Goal: Transaction & Acquisition: Purchase product/service

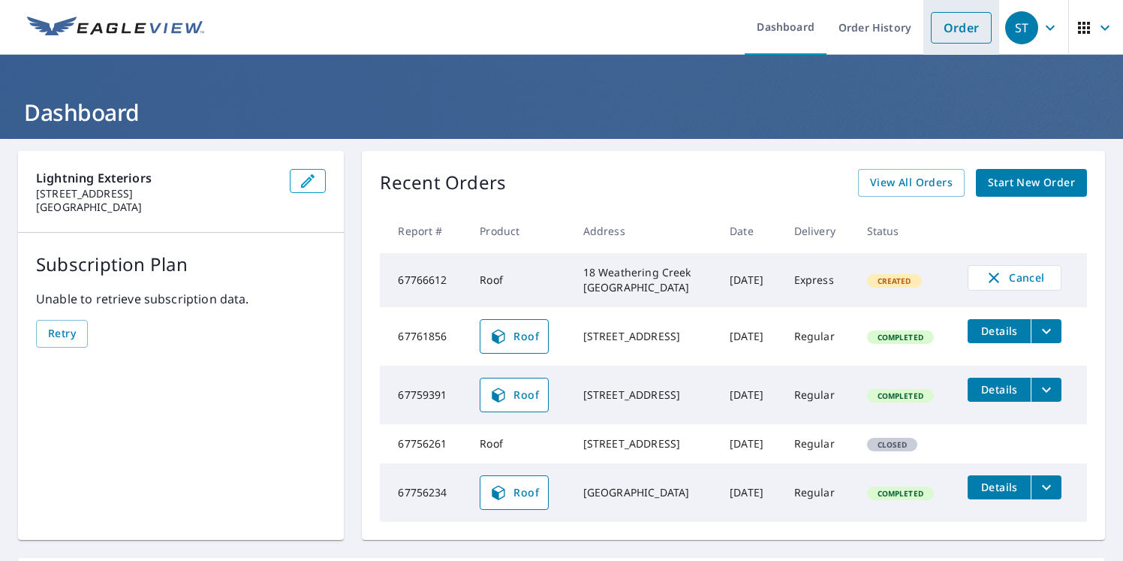
click at [943, 29] on link "Order" at bounding box center [960, 28] width 61 height 32
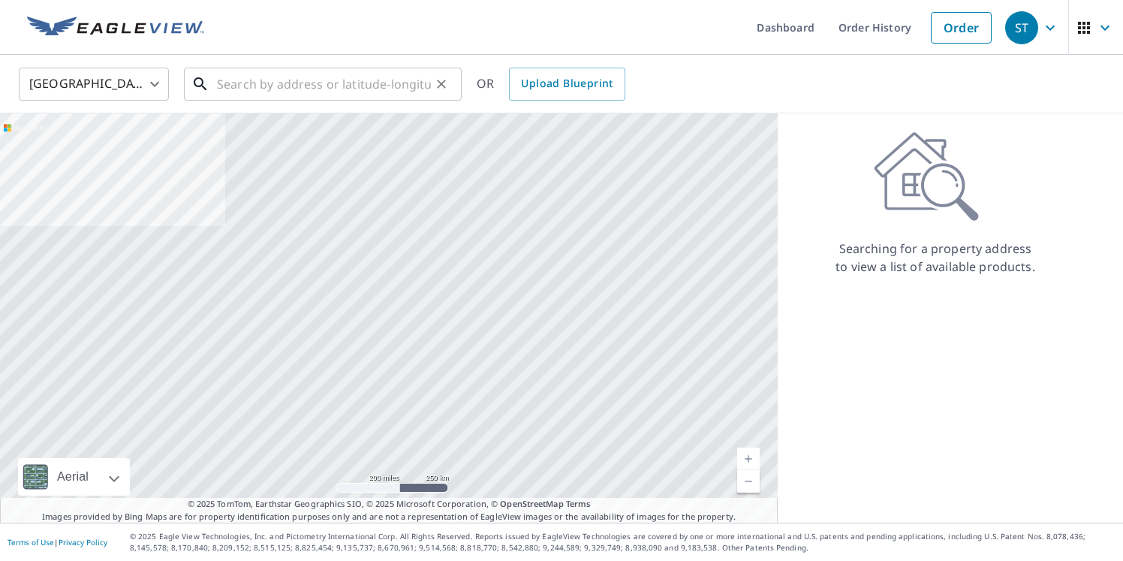
click at [315, 80] on input "text" at bounding box center [324, 84] width 214 height 42
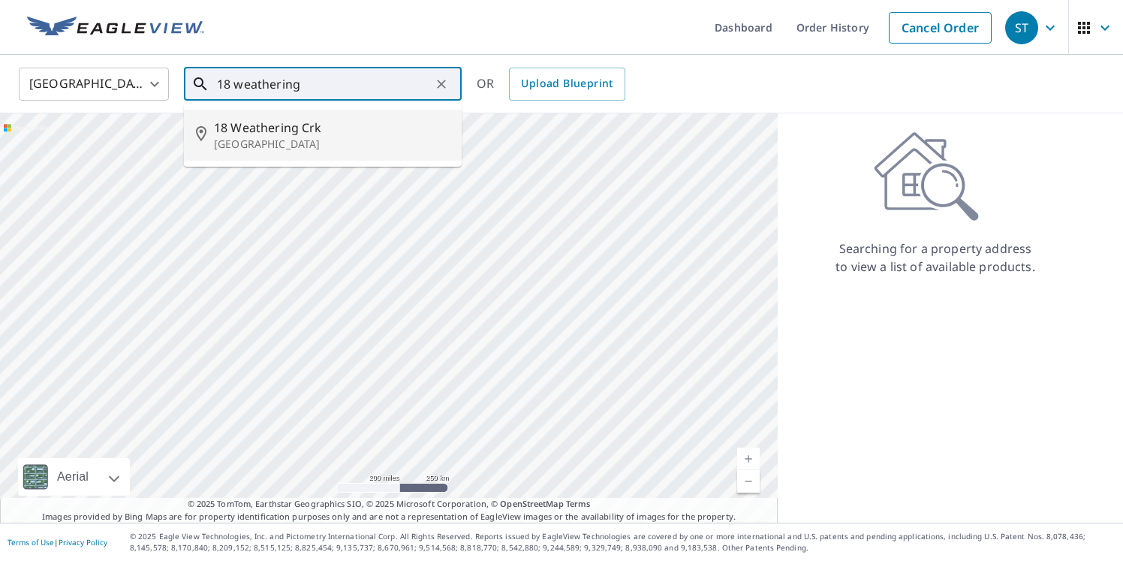
click at [284, 141] on p "San Antonio, TX 78238" at bounding box center [332, 144] width 236 height 15
type input "18 Weathering Crk San Antonio, TX 78238"
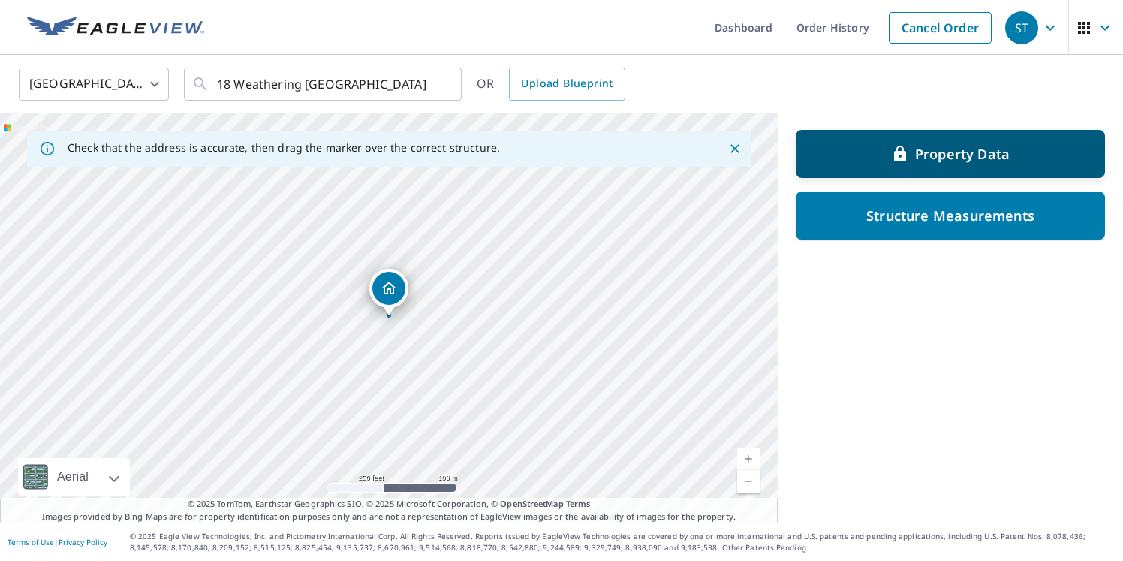
click at [903, 152] on icon at bounding box center [900, 154] width 12 height 16
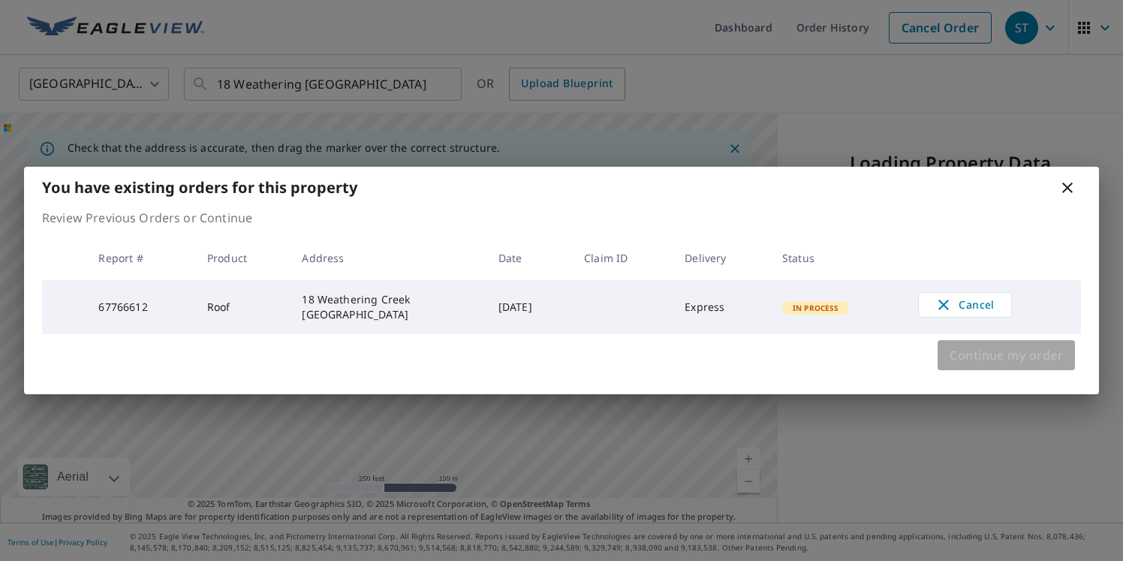
click at [999, 352] on span "Continue my order" at bounding box center [1005, 354] width 113 height 21
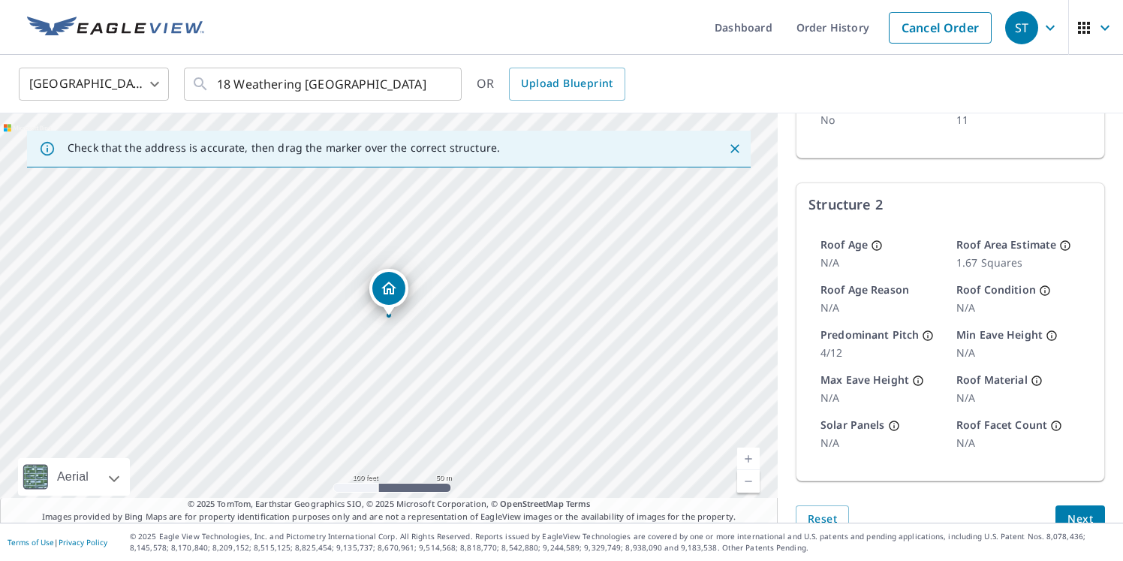
scroll to position [499, 0]
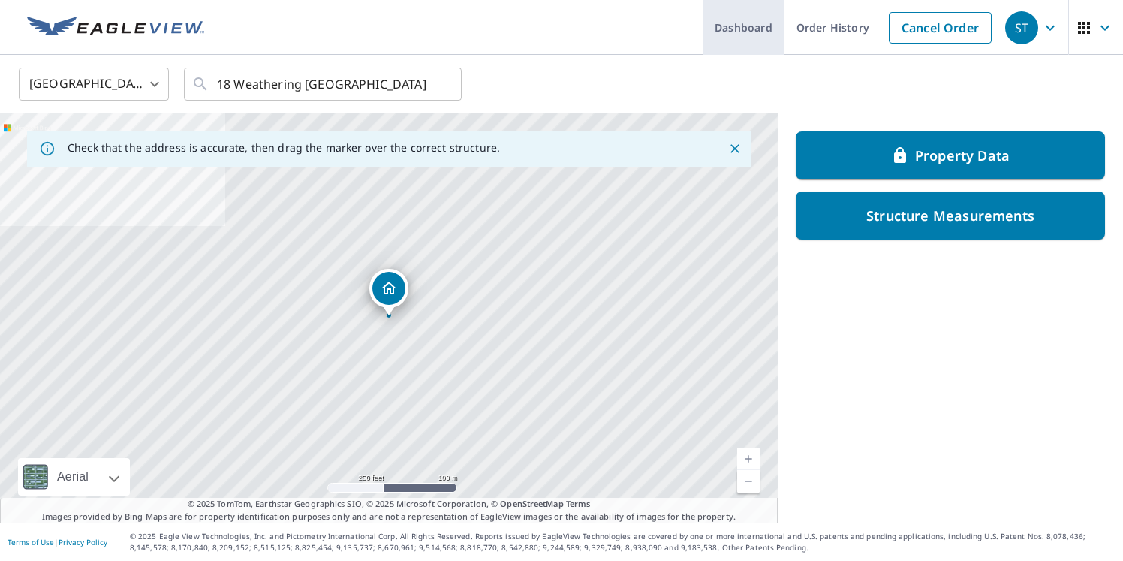
click at [756, 25] on link "Dashboard" at bounding box center [743, 27] width 82 height 55
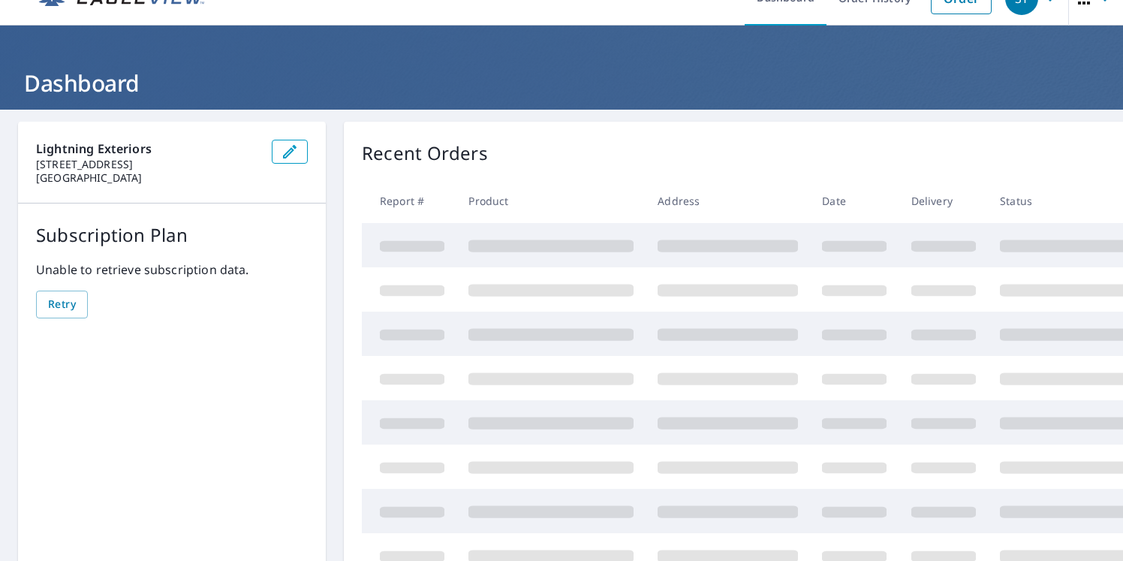
scroll to position [35, 0]
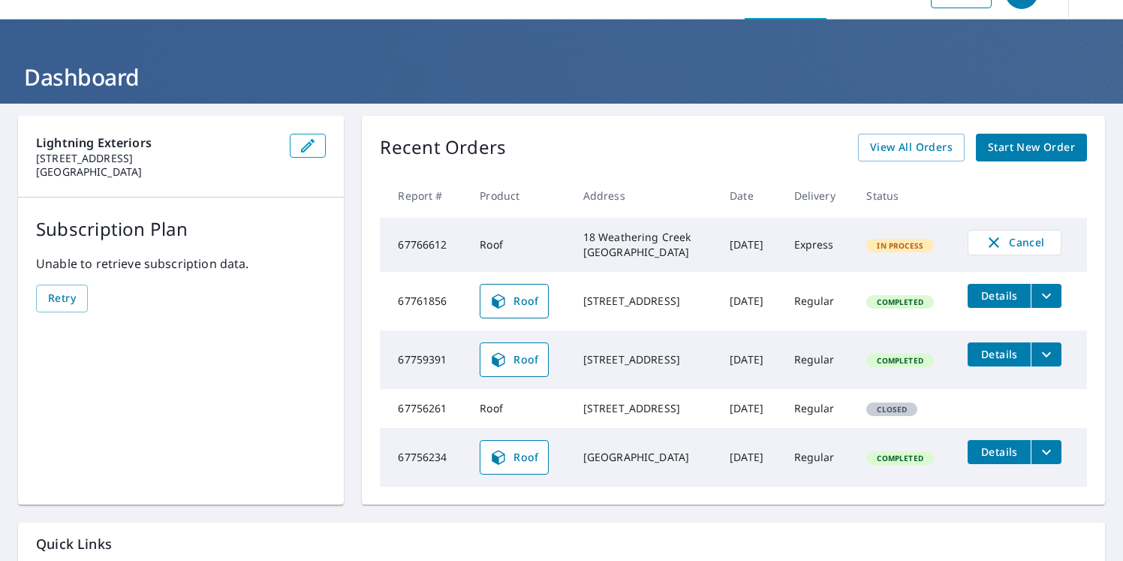
click at [690, 245] on div "18 Weathering Creek [GEOGRAPHIC_DATA]" at bounding box center [644, 245] width 122 height 30
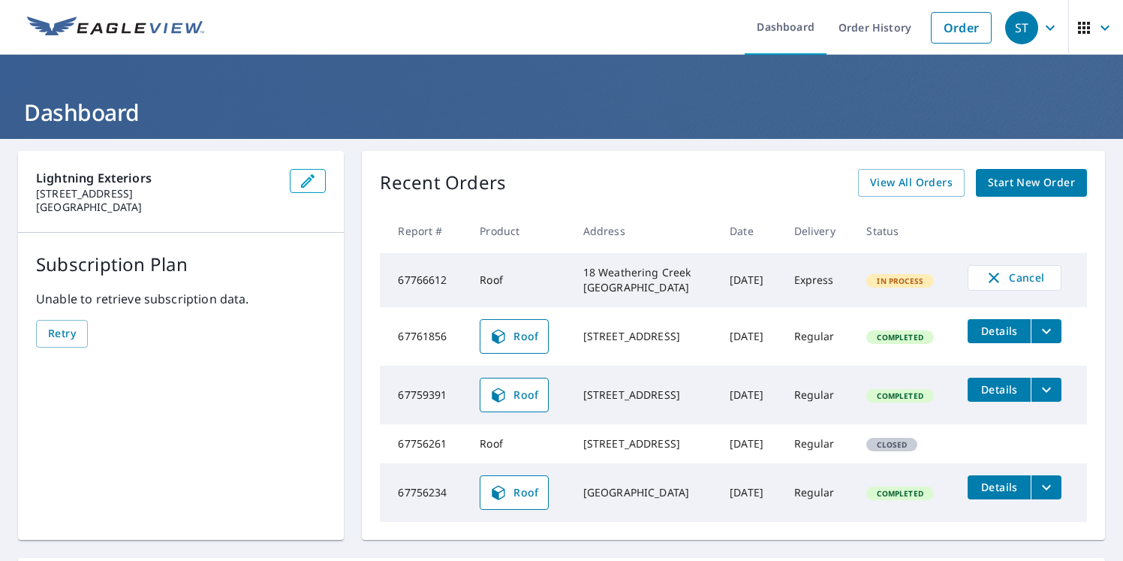
click at [662, 277] on div "18 Weathering Creek [GEOGRAPHIC_DATA]" at bounding box center [644, 280] width 122 height 30
click at [927, 186] on span "View All Orders" at bounding box center [911, 182] width 83 height 19
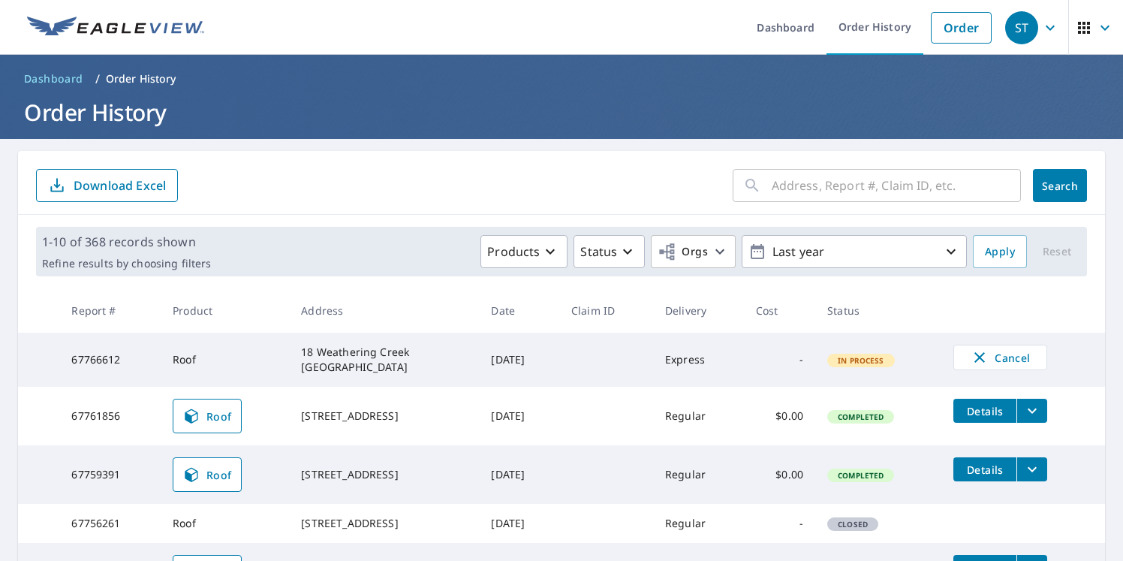
click at [301, 361] on div "18 Weathering Creek [GEOGRAPHIC_DATA]" at bounding box center [384, 359] width 166 height 30
click at [343, 353] on div "18 Weathering Creek [GEOGRAPHIC_DATA]" at bounding box center [384, 359] width 166 height 30
click at [615, 353] on td at bounding box center [606, 359] width 94 height 54
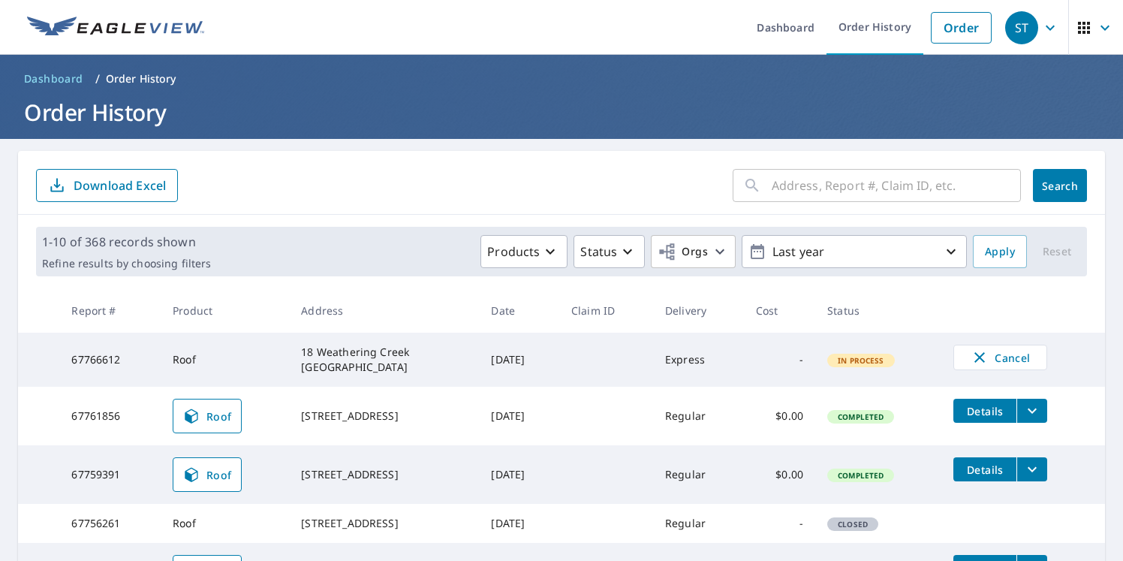
click at [354, 355] on div "18 Weathering Creek [GEOGRAPHIC_DATA]" at bounding box center [384, 359] width 166 height 30
click at [348, 359] on div "18 Weathering Creek [GEOGRAPHIC_DATA]" at bounding box center [384, 359] width 166 height 30
click at [801, 30] on link "Dashboard" at bounding box center [785, 27] width 82 height 55
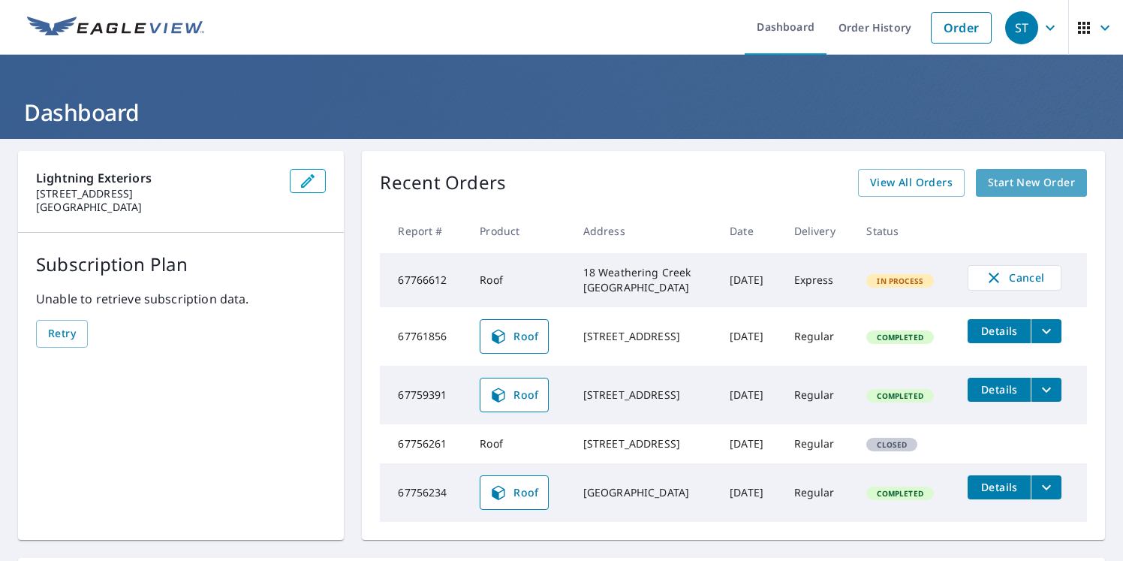
click at [1048, 183] on span "Start New Order" at bounding box center [1030, 182] width 87 height 19
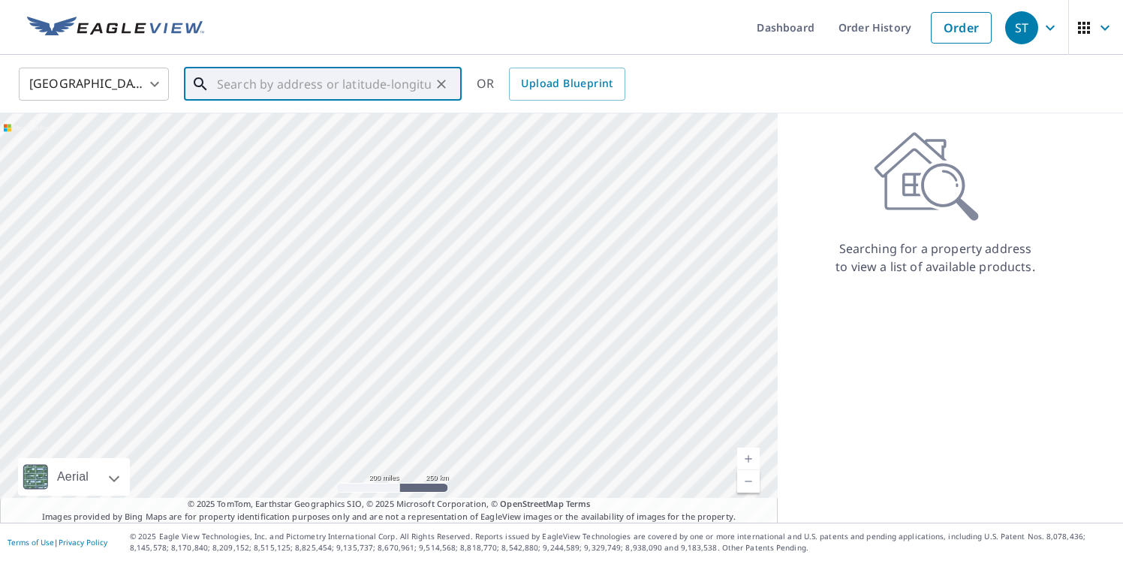
click at [320, 87] on input "text" at bounding box center [324, 84] width 214 height 42
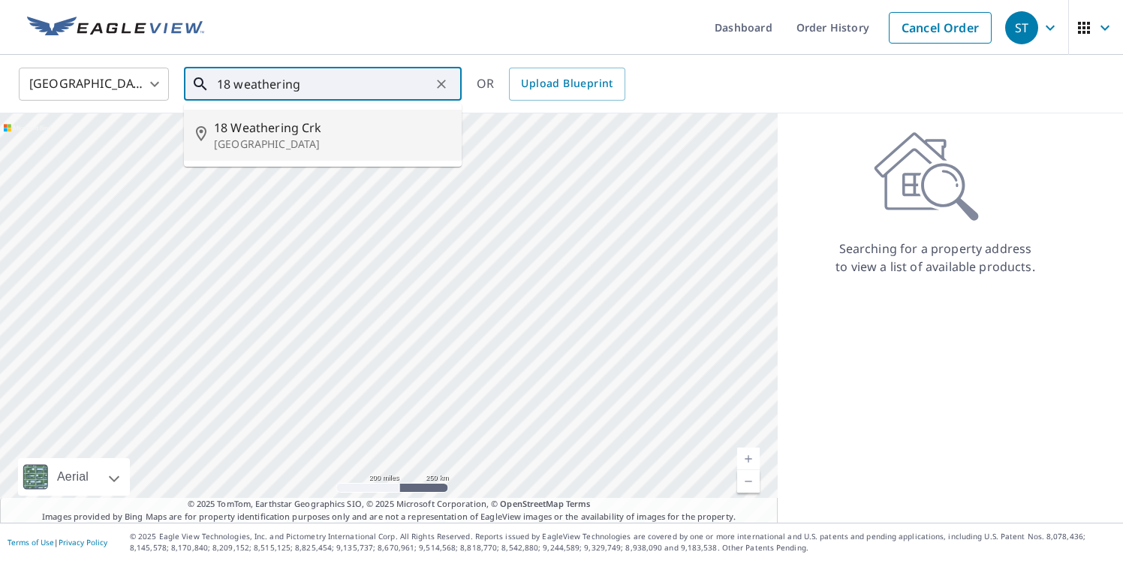
click at [318, 129] on span "18 Weathering Crk" at bounding box center [332, 128] width 236 height 18
type input "18 Weathering Crk San Antonio, TX 78238"
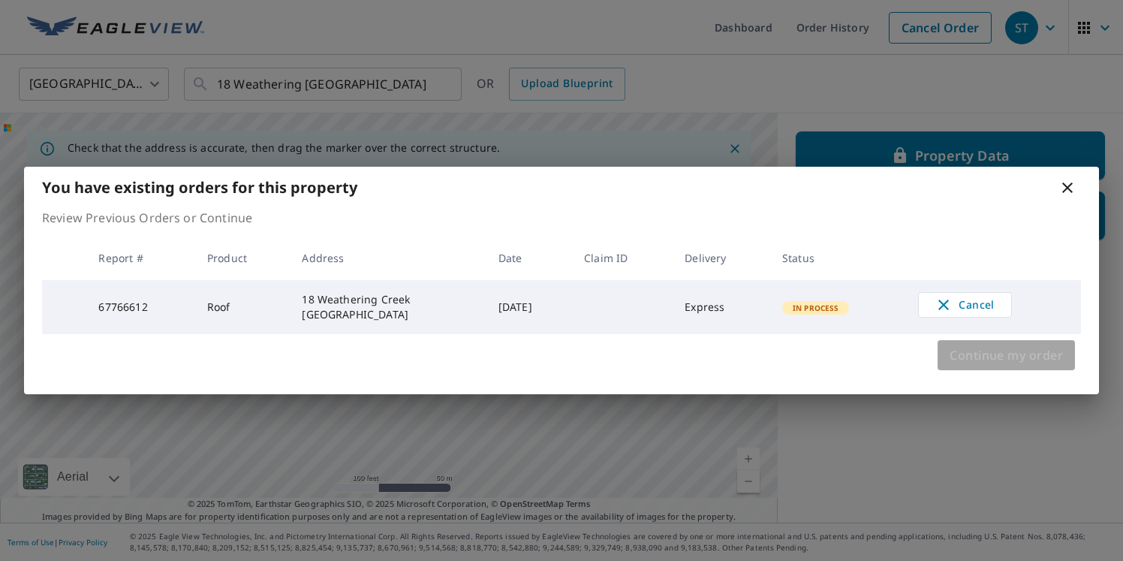
click at [1020, 356] on span "Continue my order" at bounding box center [1005, 354] width 113 height 21
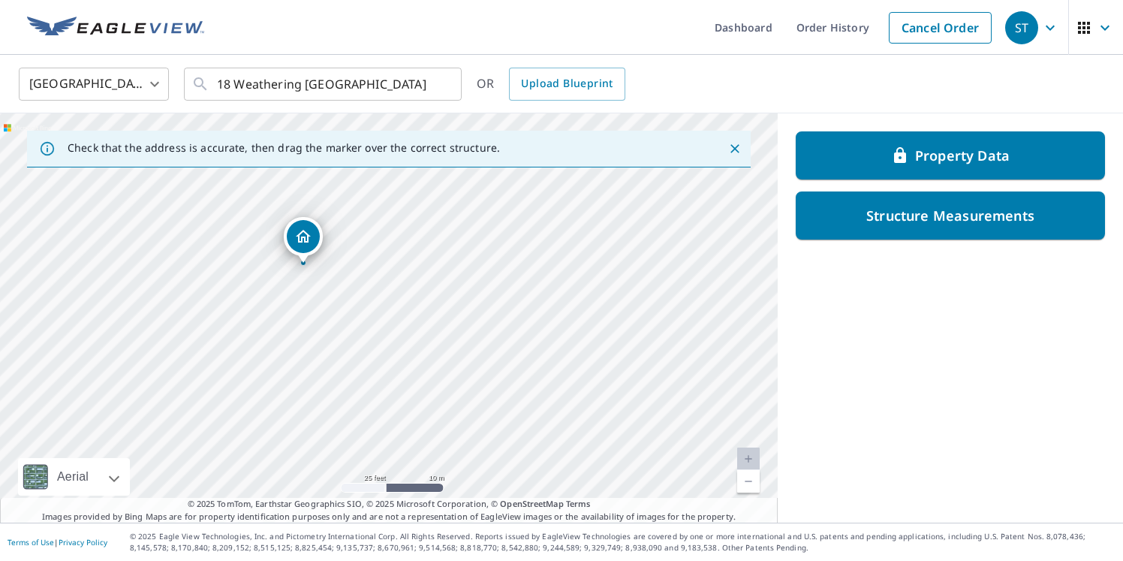
drag, startPoint x: 297, startPoint y: 279, endPoint x: 417, endPoint y: 338, distance: 133.9
click at [417, 338] on div "18 Weathering Crk San Antonio, TX 78238" at bounding box center [388, 317] width 777 height 409
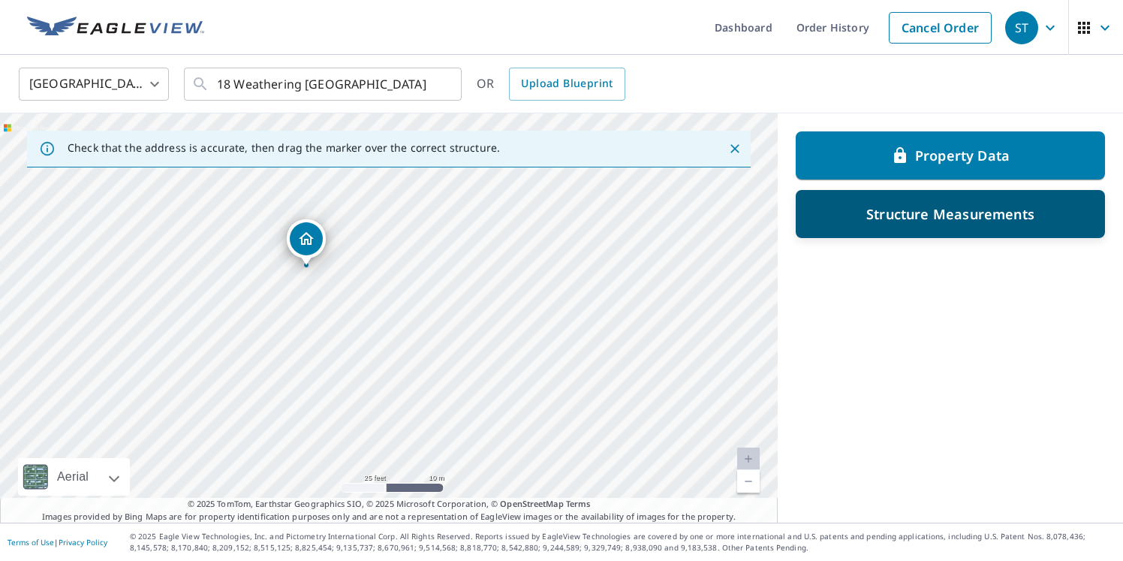
click at [909, 219] on p "Structure Measurements" at bounding box center [950, 214] width 168 height 18
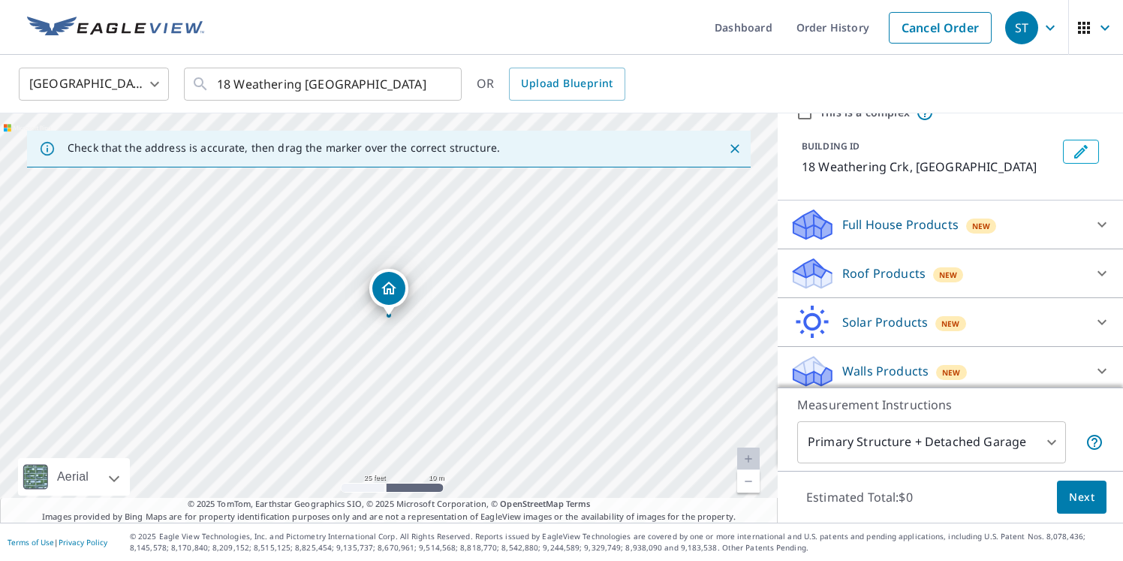
scroll to position [77, 0]
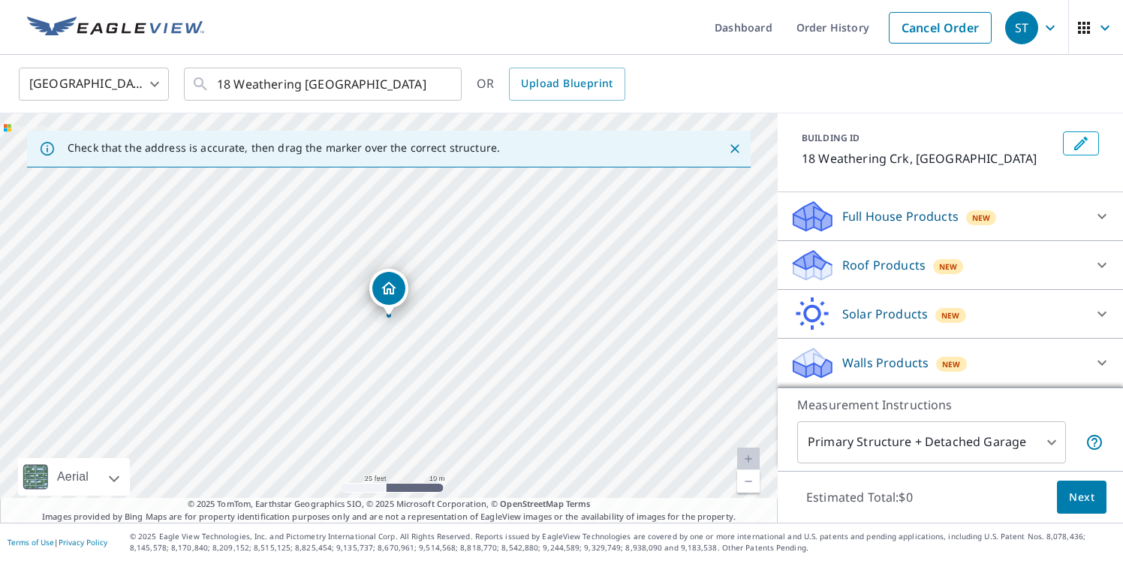
click at [1099, 263] on icon at bounding box center [1101, 265] width 9 height 5
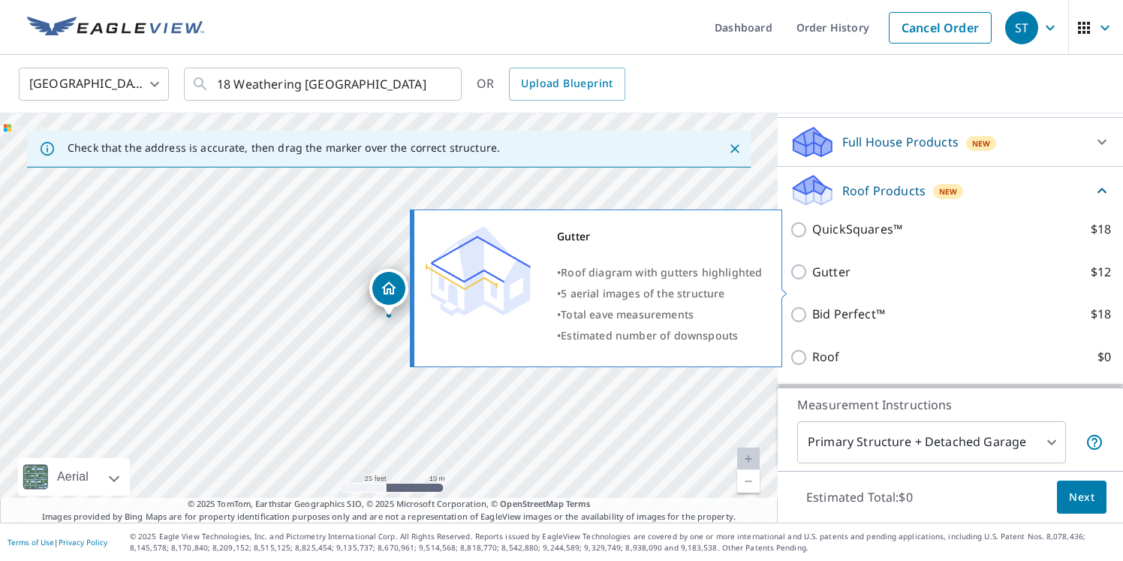
scroll to position [152, 0]
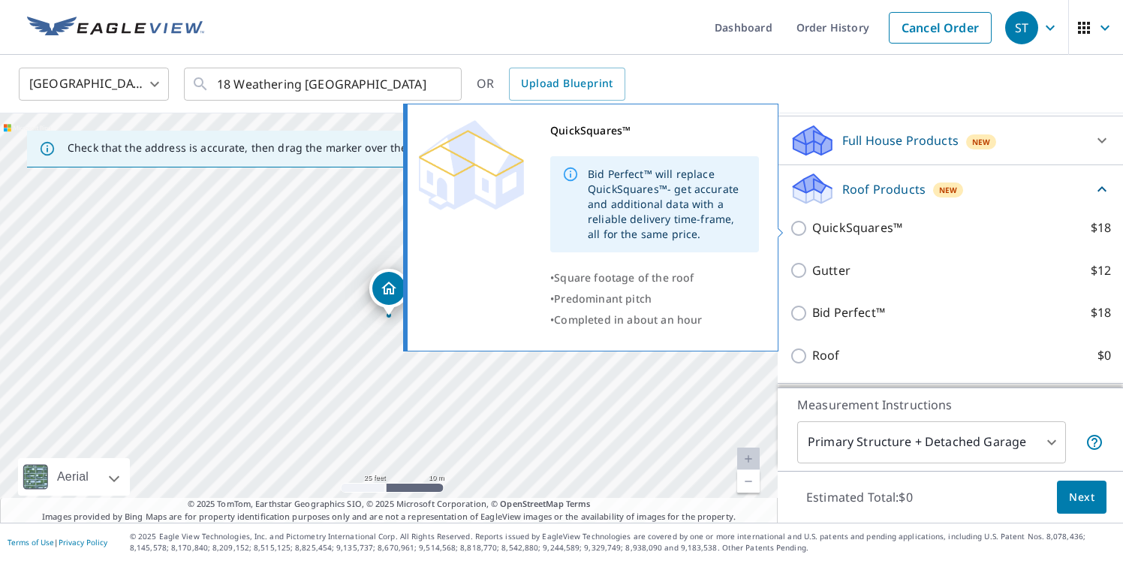
click at [800, 227] on input "QuickSquares™ $18" at bounding box center [800, 228] width 23 height 18
checkbox input "true"
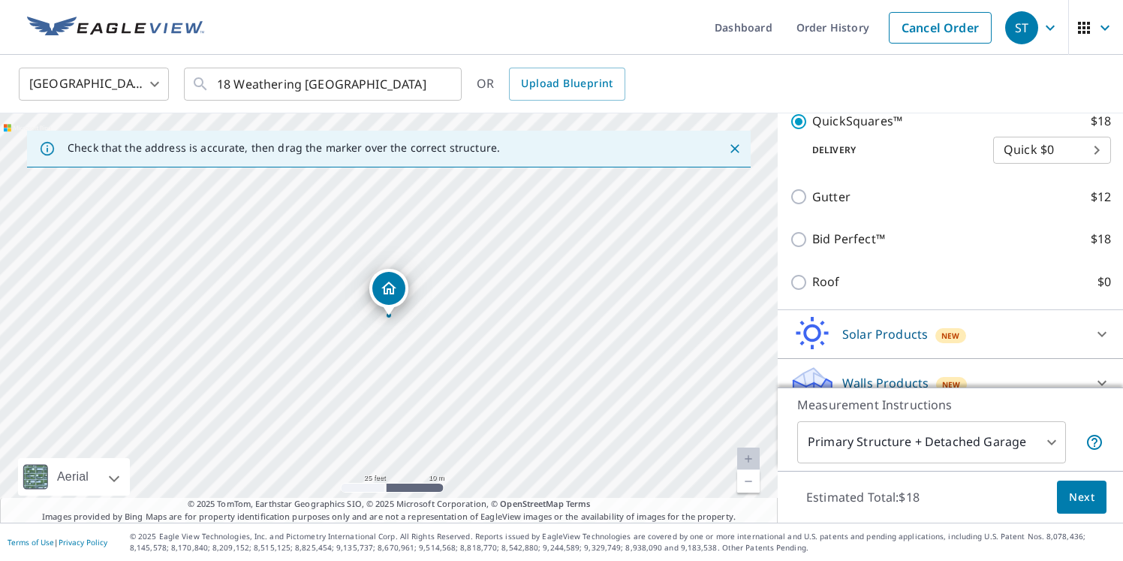
scroll to position [304, 0]
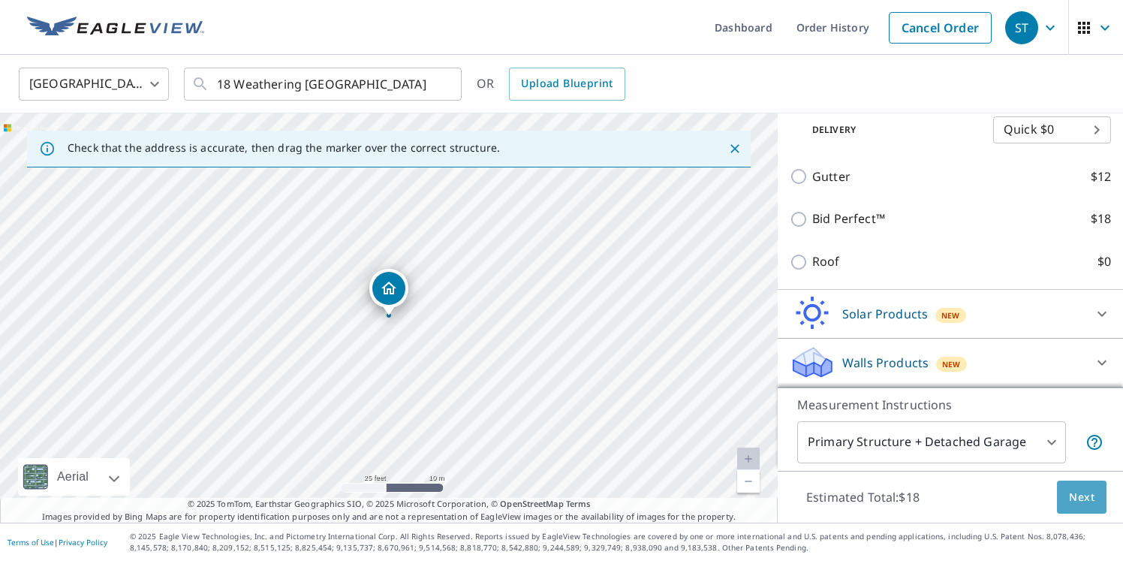
click at [1096, 495] on button "Next" at bounding box center [1081, 497] width 50 height 34
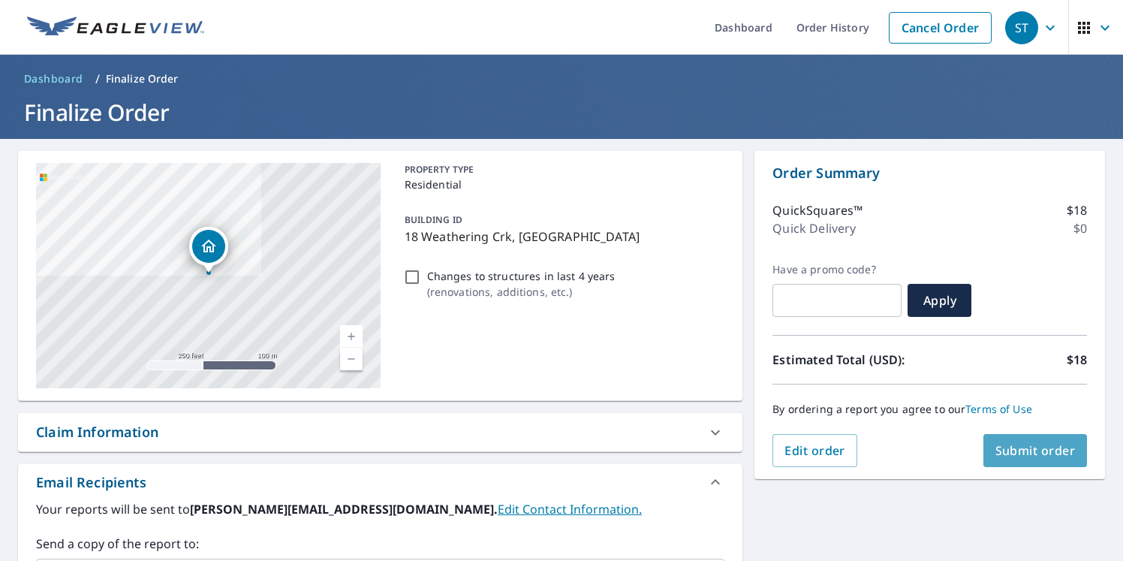
click at [1017, 452] on span "Submit order" at bounding box center [1035, 450] width 80 height 17
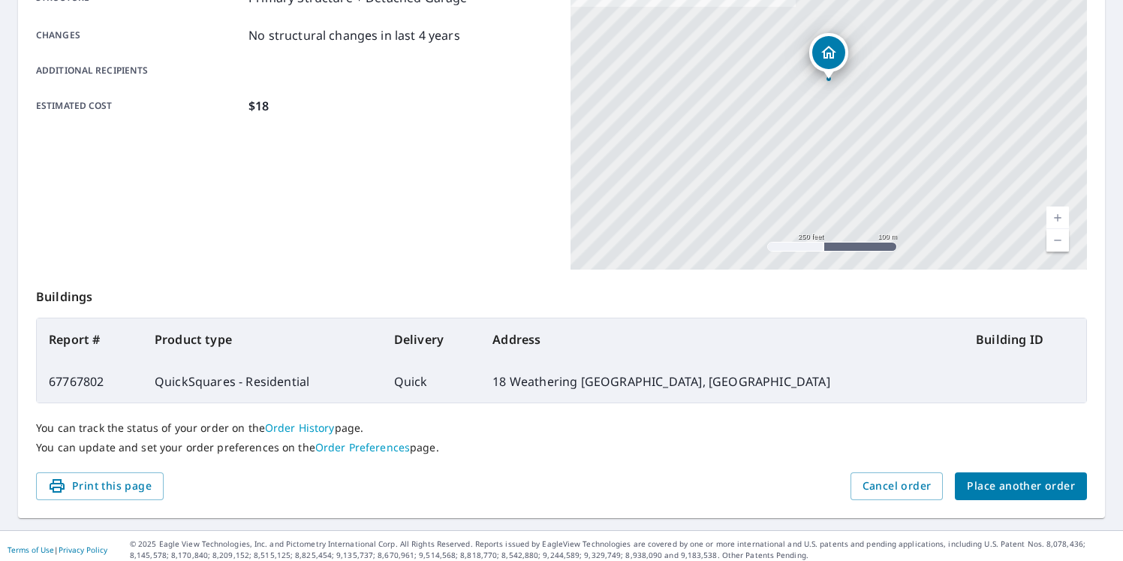
scroll to position [322, 0]
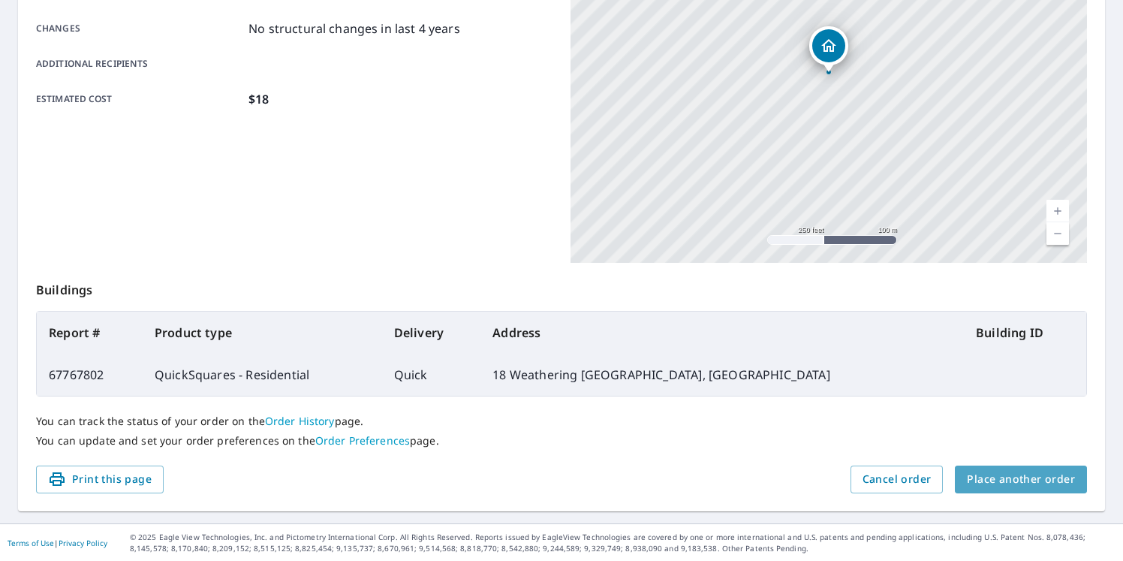
click at [1039, 476] on span "Place another order" at bounding box center [1020, 479] width 108 height 19
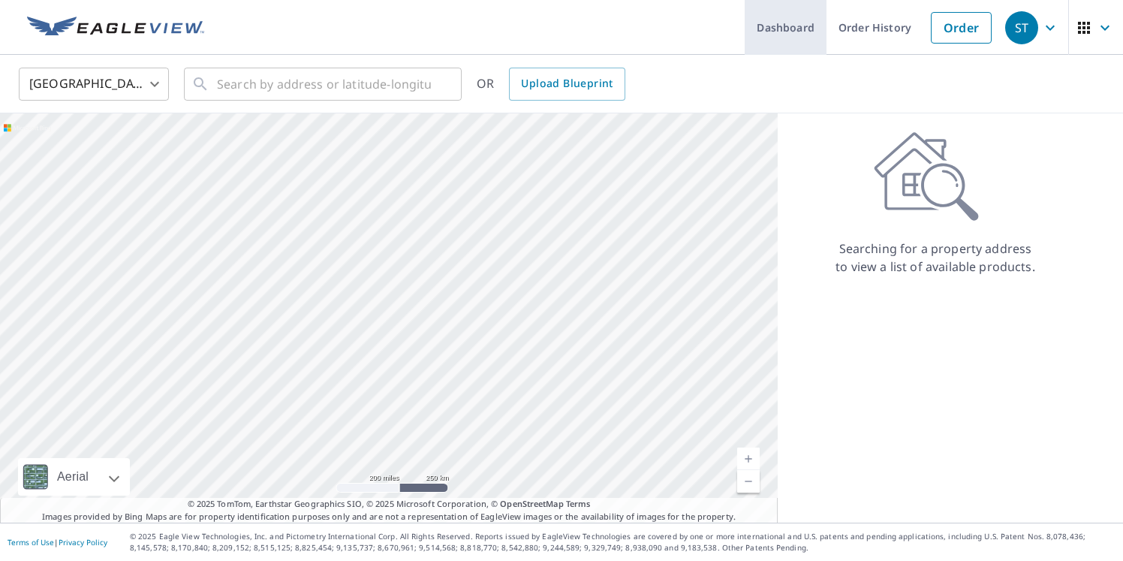
click at [802, 37] on link "Dashboard" at bounding box center [785, 27] width 82 height 55
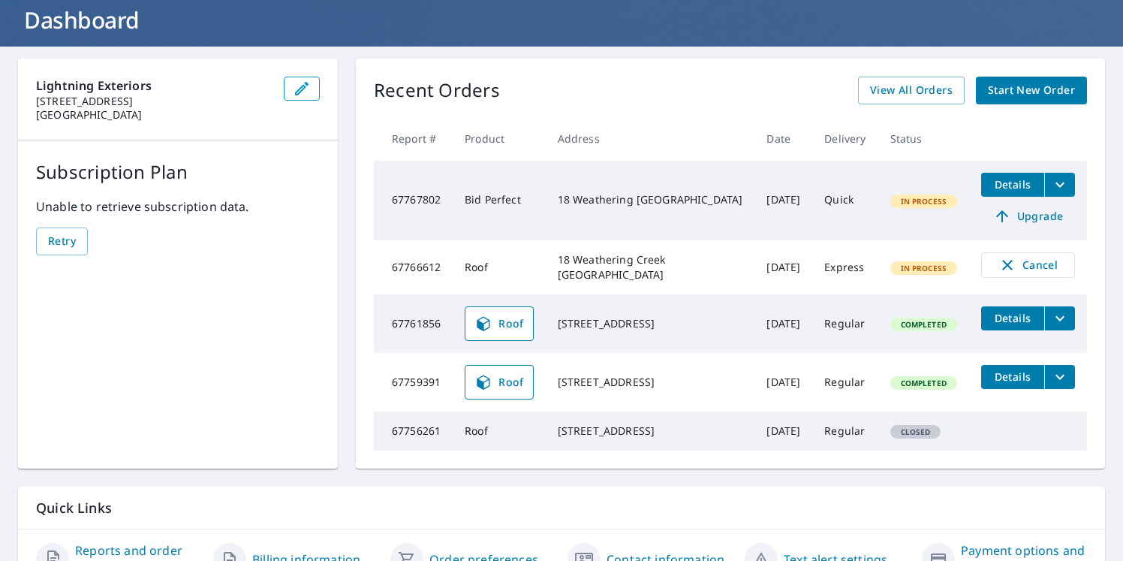
scroll to position [93, 0]
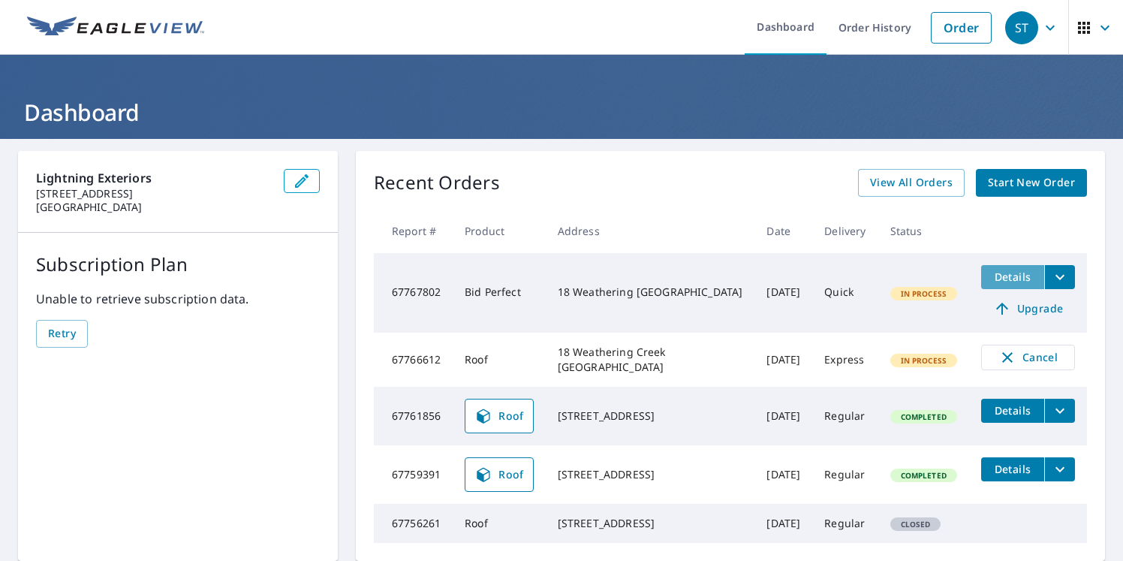
click at [1014, 278] on span "Details" at bounding box center [1012, 276] width 45 height 14
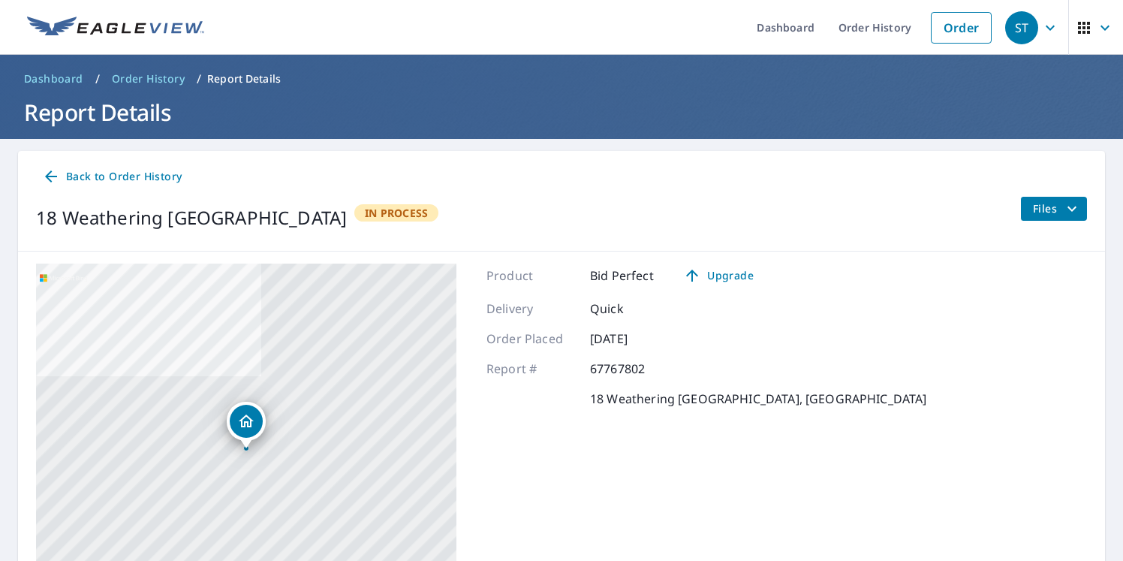
click at [1050, 206] on span "Files" at bounding box center [1056, 209] width 48 height 18
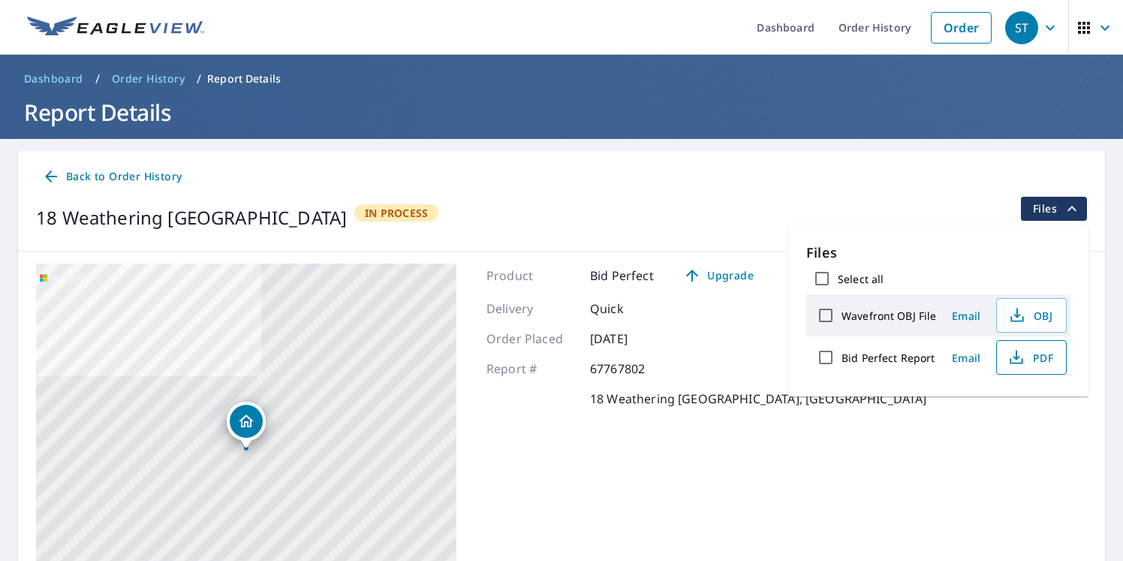
click at [1029, 356] on span "PDF" at bounding box center [1029, 357] width 48 height 18
